Goal: Transaction & Acquisition: Download file/media

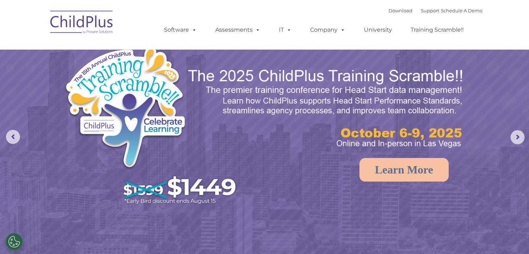
select select "MEDIUM"
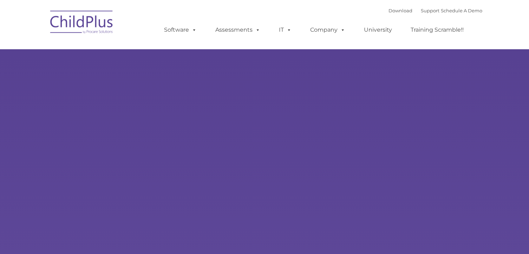
type input ""
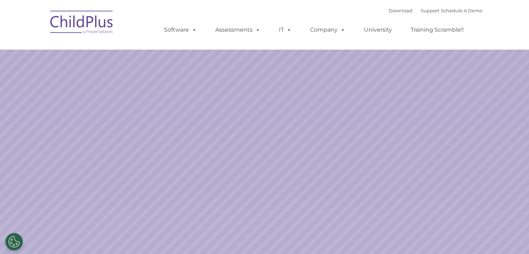
select select "MEDIUM"
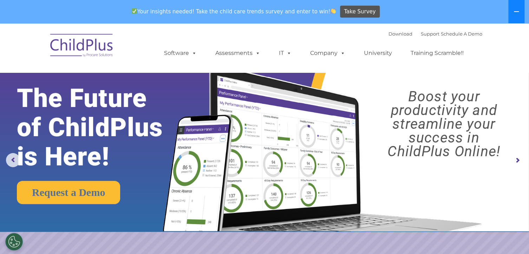
click at [512, 10] on button at bounding box center [516, 11] width 16 height 23
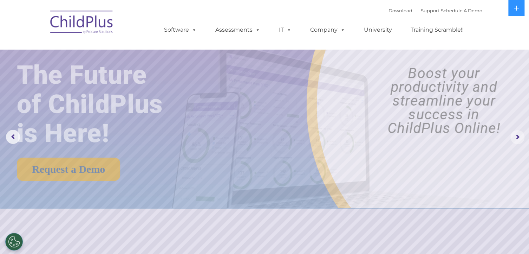
select select "MEDIUM"
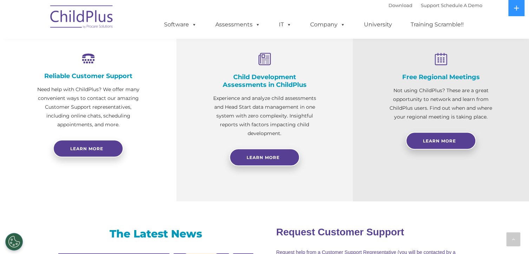
scroll to position [260, 0]
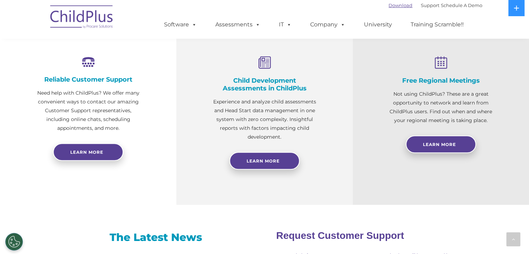
click at [391, 7] on link "Download" at bounding box center [401, 5] width 24 height 6
